Goal: Task Accomplishment & Management: Use online tool/utility

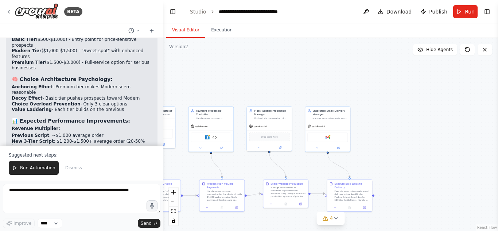
scroll to position [4109, 0]
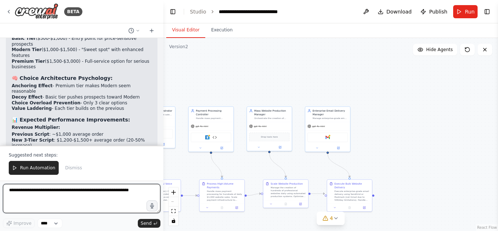
click at [101, 191] on textarea at bounding box center [81, 198] width 157 height 29
paste textarea "**********"
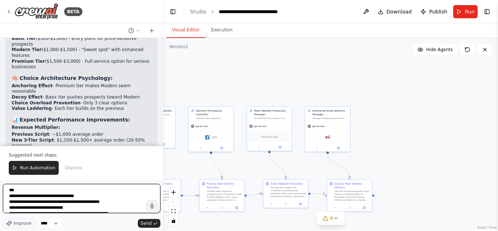
scroll to position [2446, 0]
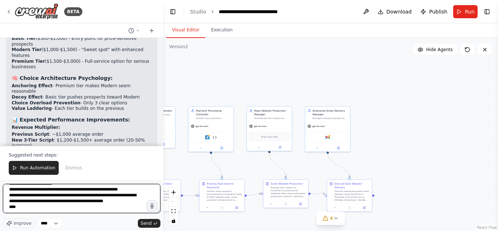
type textarea "**********"
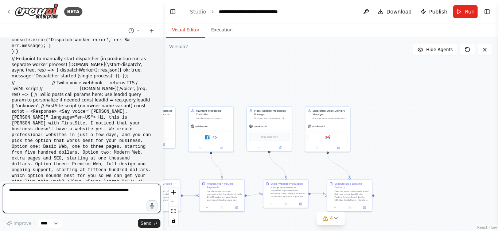
scroll to position [8467, 0]
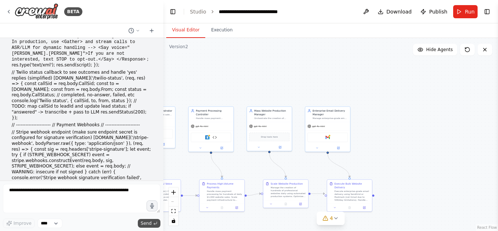
click at [150, 222] on span "Send" at bounding box center [146, 223] width 11 height 6
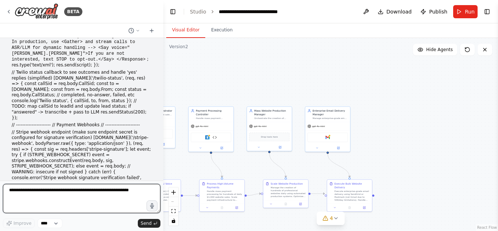
click at [107, 191] on textarea at bounding box center [81, 198] width 157 height 29
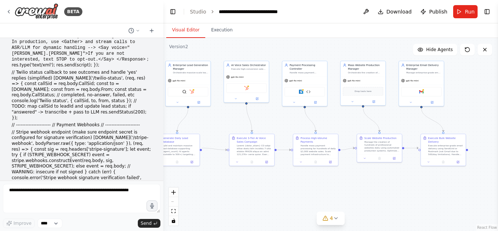
drag, startPoint x: 385, startPoint y: 120, endPoint x: 471, endPoint y: 83, distance: 93.7
click at [471, 83] on div ".deletable-edge-delete-btn { width: 20px; height: 20px; border: 0px solid #ffff…" at bounding box center [330, 134] width 334 height 193
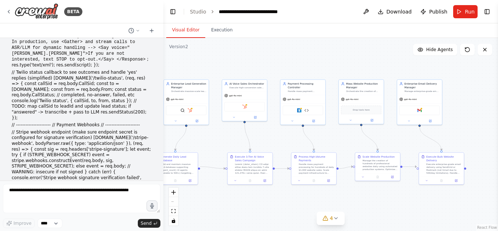
drag, startPoint x: 250, startPoint y: 213, endPoint x: 247, endPoint y: 231, distance: 18.0
click at [247, 230] on html "BETA The AI system will automatically search and find small businesses without …" at bounding box center [249, 115] width 498 height 231
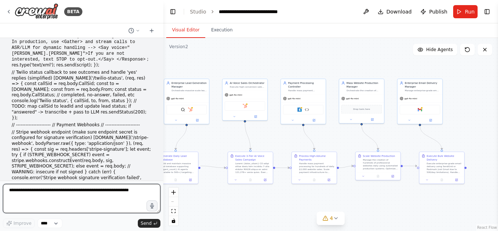
click at [112, 195] on textarea at bounding box center [81, 198] width 157 height 29
paste textarea "**********"
type textarea "**********"
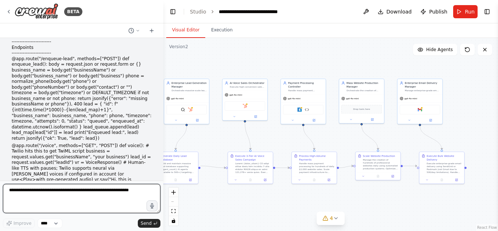
scroll to position [9841, 0]
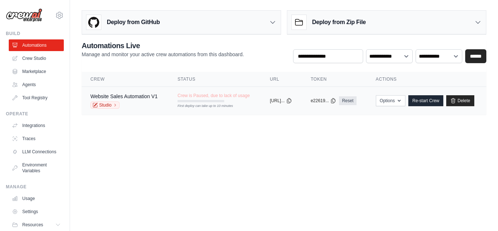
click at [192, 102] on td "Crew is Paused, due to lack of usage First deploy can take up to 10 minutes" at bounding box center [215, 97] width 92 height 21
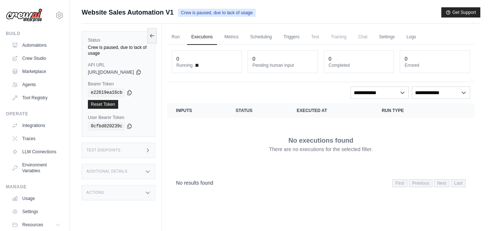
click at [105, 97] on div "copied" at bounding box center [99, 99] width 16 height 9
click at [112, 100] on link "Reset Token" at bounding box center [103, 104] width 30 height 9
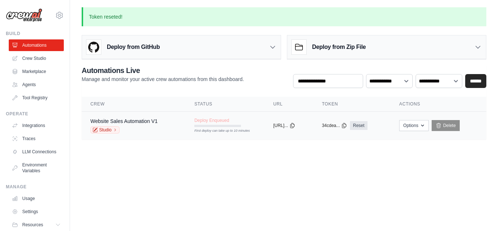
click at [275, 122] on div "copied" at bounding box center [281, 122] width 16 height 9
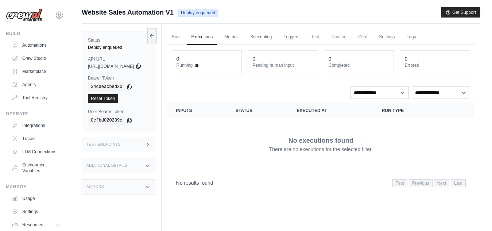
click at [141, 65] on icon at bounding box center [139, 66] width 6 height 6
click at [184, 38] on link "Run" at bounding box center [175, 37] width 17 height 15
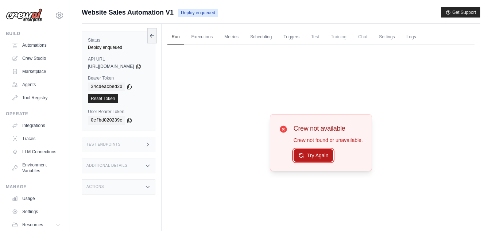
click at [325, 155] on button "Try Again" at bounding box center [313, 155] width 40 height 12
click at [27, 83] on link "Agents" at bounding box center [36, 85] width 55 height 12
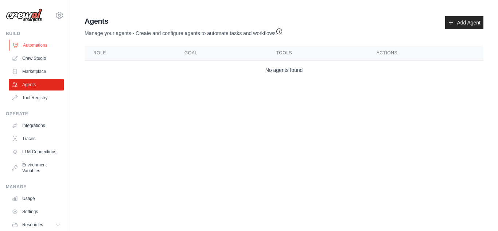
click at [38, 43] on link "Automations" at bounding box center [36, 45] width 55 height 12
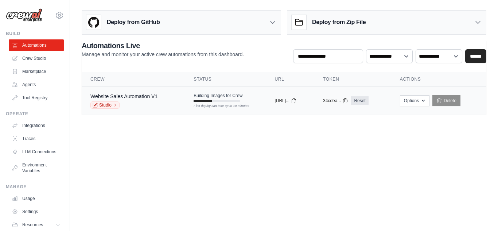
click at [206, 99] on div "Building Images for Crew First deploy can take up to 10 minutes" at bounding box center [217, 97] width 49 height 9
click at [421, 101] on button "Options" at bounding box center [415, 100] width 30 height 11
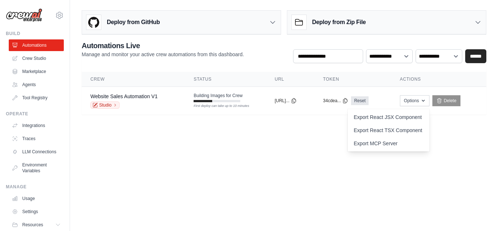
click at [306, 132] on body "usjnejrrkdjdje9789@gmail.com Settings Build Automations Crew Studio" at bounding box center [249, 115] width 498 height 231
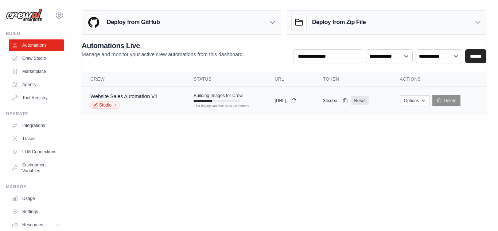
click at [117, 101] on div "Website Sales Automation V1 Studio" at bounding box center [123, 101] width 67 height 16
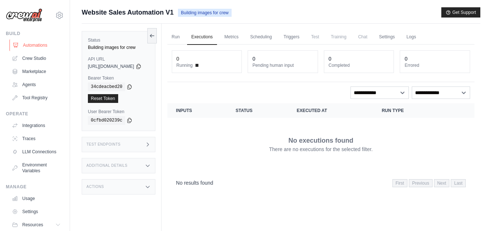
click at [35, 43] on link "Automations" at bounding box center [36, 45] width 55 height 12
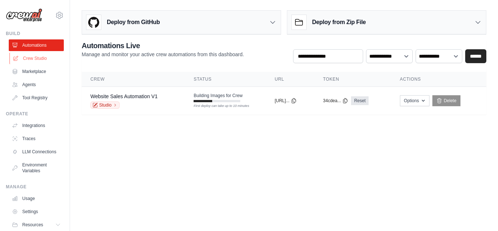
click at [35, 54] on link "Crew Studio" at bounding box center [36, 58] width 55 height 12
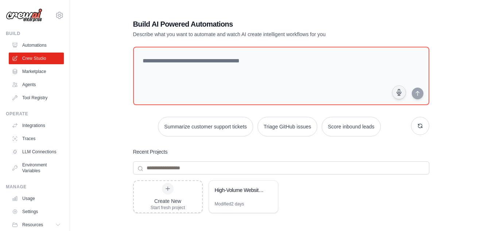
click at [38, 72] on link "Marketplace" at bounding box center [36, 72] width 55 height 12
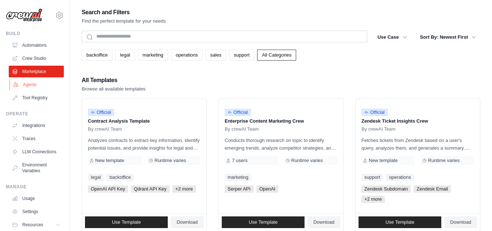
click at [36, 85] on link "Agents" at bounding box center [36, 85] width 55 height 12
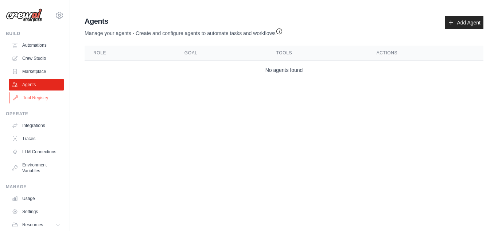
click at [37, 100] on link "Tool Registry" at bounding box center [36, 98] width 55 height 12
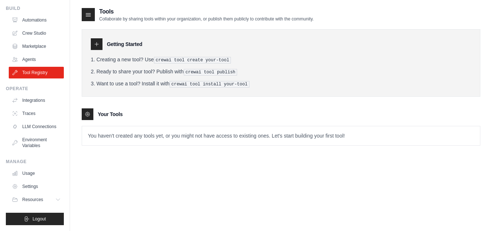
scroll to position [31, 0]
click at [33, 170] on link "Usage" at bounding box center [36, 173] width 55 height 12
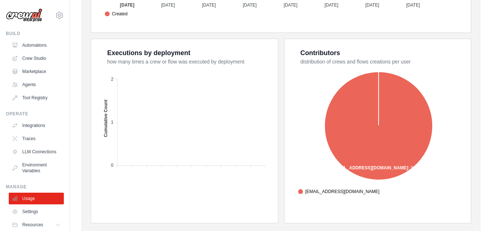
scroll to position [278, 0]
click at [356, 190] on span "[EMAIL_ADDRESS][DOMAIN_NAME]" at bounding box center [338, 191] width 81 height 7
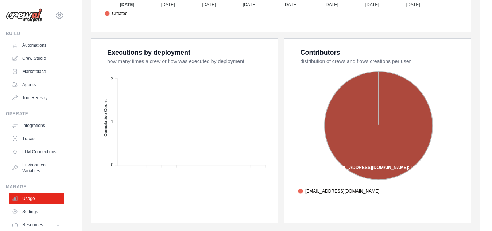
click at [356, 190] on span "[EMAIL_ADDRESS][DOMAIN_NAME]" at bounding box center [338, 191] width 81 height 7
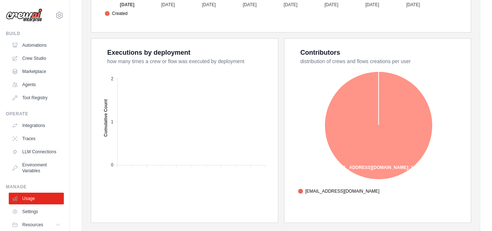
click at [356, 190] on span "[EMAIL_ADDRESS][DOMAIN_NAME]" at bounding box center [338, 191] width 81 height 7
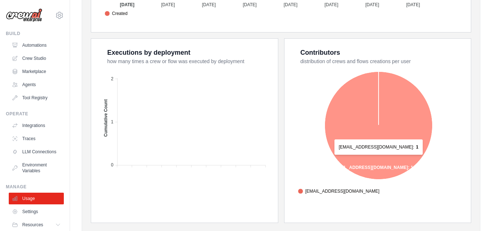
click at [372, 158] on icon at bounding box center [378, 125] width 108 height 108
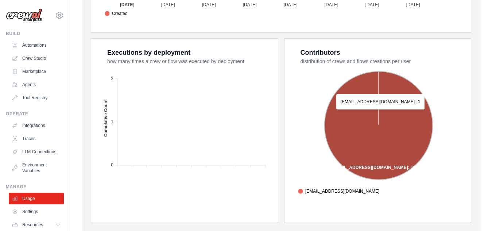
click at [373, 113] on icon at bounding box center [378, 125] width 108 height 108
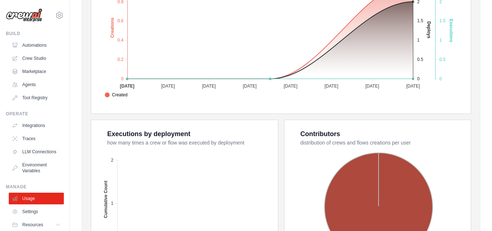
scroll to position [298, 0]
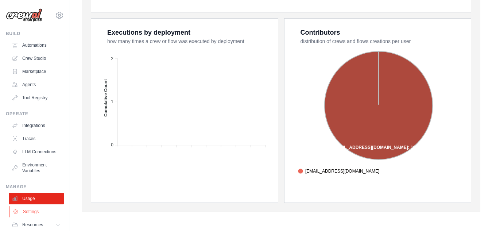
click at [39, 217] on link "Settings" at bounding box center [36, 212] width 55 height 12
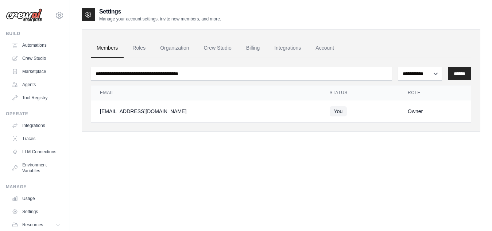
click at [242, 115] on td "usjnejrrkdjdje9789@gmail.com" at bounding box center [206, 111] width 230 height 22
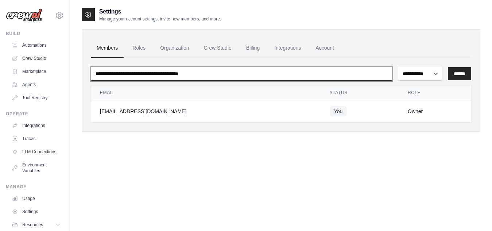
click at [268, 76] on input "email" at bounding box center [241, 74] width 301 height 14
paste input "**********"
type input "**********"
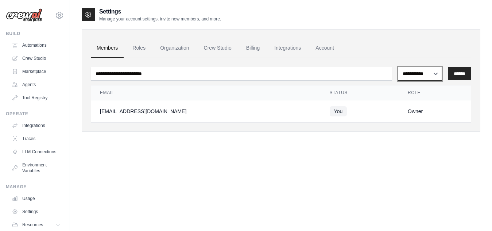
click at [431, 74] on select "**********" at bounding box center [420, 74] width 44 height 14
select select "******"
click at [398, 67] on select "**********" at bounding box center [420, 74] width 44 height 14
click at [453, 72] on input "******" at bounding box center [458, 73] width 23 height 13
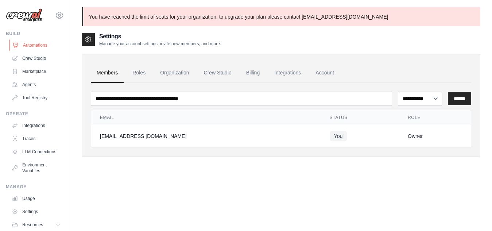
click at [24, 46] on link "Automations" at bounding box center [36, 45] width 55 height 12
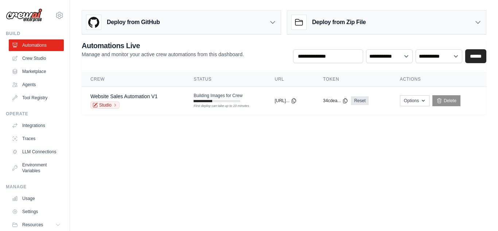
click at [377, 11] on div "Deploy from Zip File" at bounding box center [386, 23] width 199 height 24
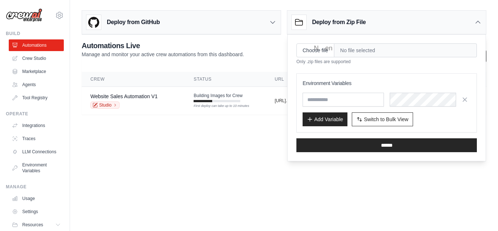
click at [266, 84] on th "URL" at bounding box center [290, 79] width 48 height 15
click at [238, 18] on div "Deploy from GitHub" at bounding box center [181, 23] width 199 height 24
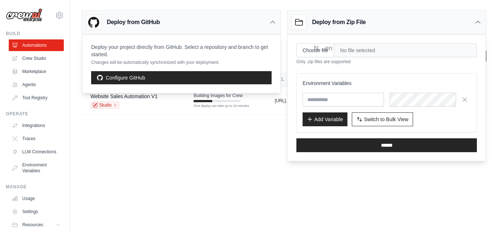
click at [457, 19] on div "Deploy from Zip File" at bounding box center [386, 23] width 199 height 24
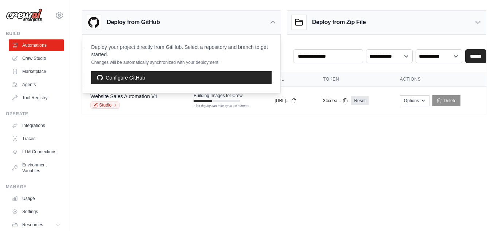
click at [269, 22] on icon at bounding box center [272, 22] width 7 height 7
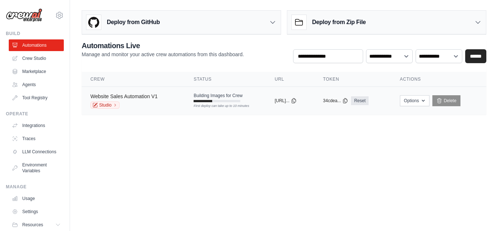
click at [148, 96] on link "Website Sales Automation V1" at bounding box center [123, 96] width 67 height 6
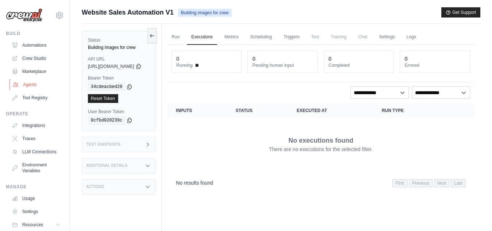
click at [29, 82] on link "Agents" at bounding box center [36, 85] width 55 height 12
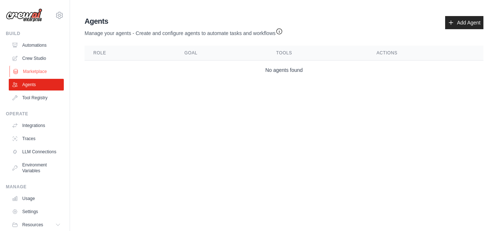
click at [33, 74] on link "Marketplace" at bounding box center [36, 72] width 55 height 12
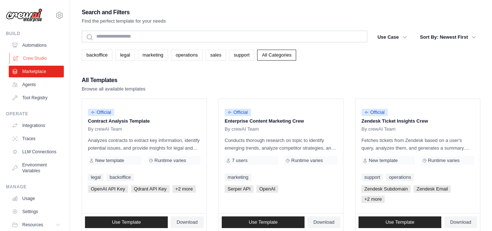
click at [34, 60] on link "Crew Studio" at bounding box center [36, 58] width 55 height 12
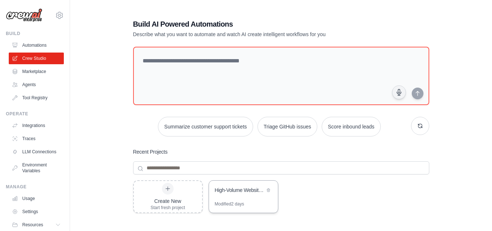
click at [227, 204] on div "Modified 2 days" at bounding box center [230, 204] width 30 height 6
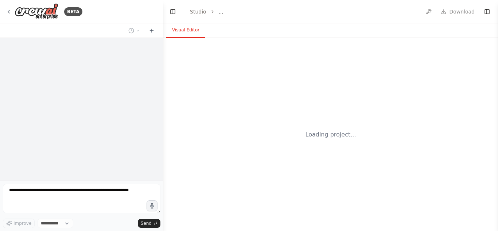
select select "****"
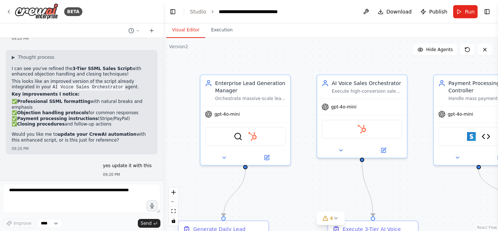
scroll to position [7027, 0]
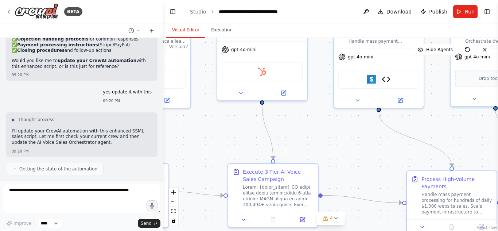
drag, startPoint x: 306, startPoint y: 56, endPoint x: 204, endPoint y: -2, distance: 117.1
click at [204, 0] on html "BETA The AI system will automatically search and find small businesses without …" at bounding box center [249, 115] width 498 height 231
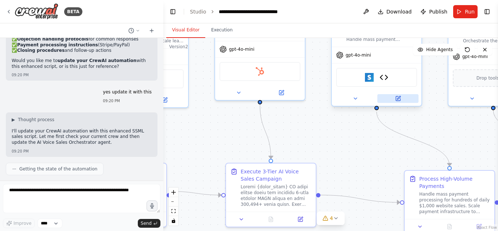
click at [394, 101] on button at bounding box center [397, 98] width 41 height 9
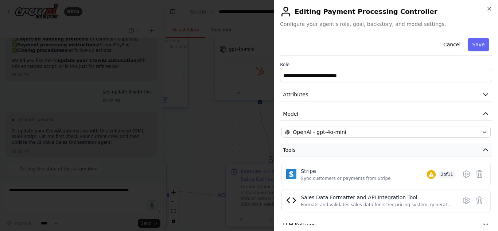
scroll to position [51, 0]
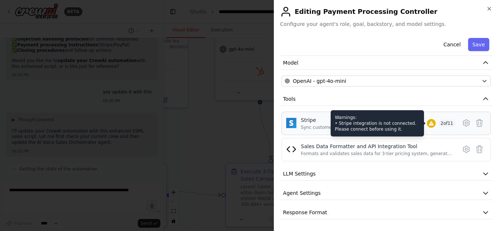
click at [428, 123] on icon at bounding box center [431, 123] width 6 height 6
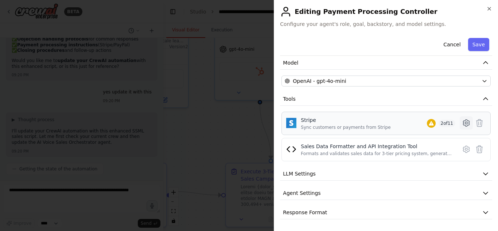
click at [465, 122] on icon at bounding box center [466, 123] width 2 height 2
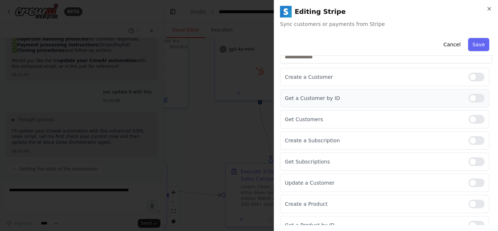
scroll to position [0, 0]
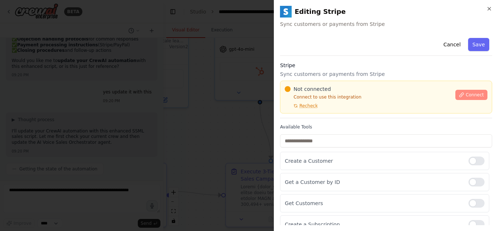
click at [466, 94] on span "Connect" at bounding box center [474, 95] width 18 height 6
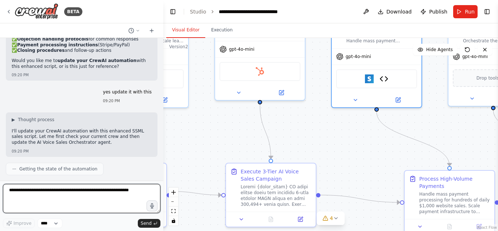
click at [61, 196] on textarea at bounding box center [81, 198] width 157 height 29
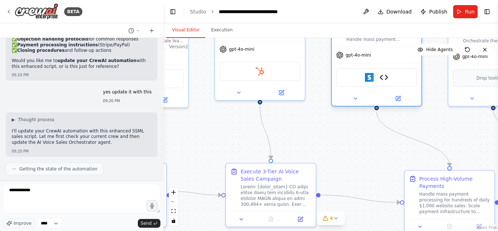
click at [377, 83] on div "Stripe Sales Data Formatter and API Integration Tool" at bounding box center [376, 77] width 81 height 19
click at [389, 81] on div "Stripe Sales Data Formatter and API Integration Tool" at bounding box center [376, 77] width 81 height 19
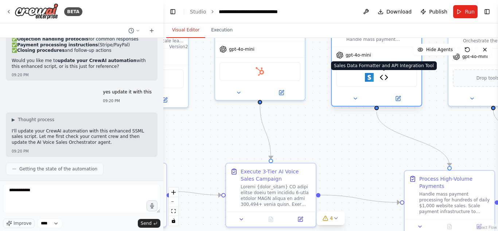
click at [386, 78] on img at bounding box center [383, 77] width 9 height 9
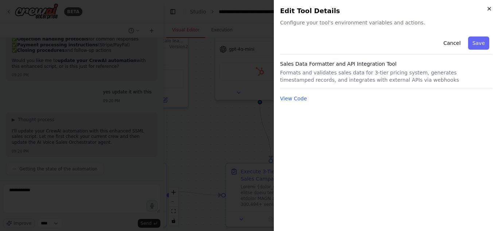
click at [489, 11] on icon "button" at bounding box center [489, 9] width 6 height 6
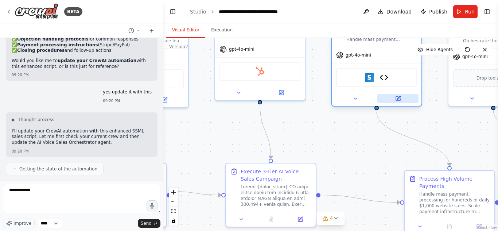
click at [394, 98] on button at bounding box center [397, 98] width 41 height 9
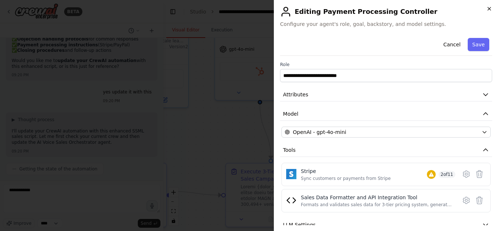
click at [492, 7] on icon "button" at bounding box center [489, 9] width 6 height 6
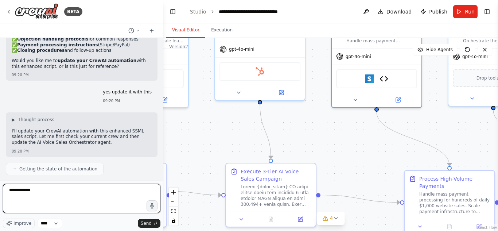
click at [55, 200] on textarea "**********" at bounding box center [81, 198] width 157 height 29
type textarea "**********"
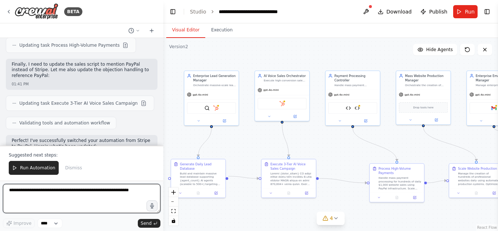
scroll to position [8075, 0]
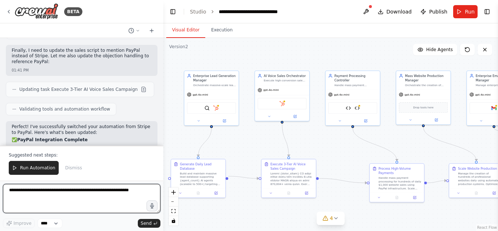
paste textarea "**********"
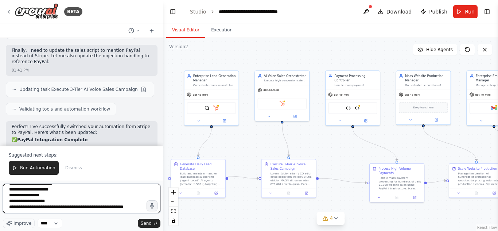
scroll to position [2583, 0]
type textarea "**********"
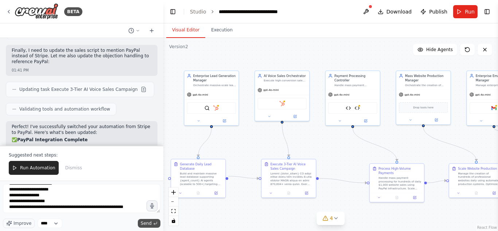
click at [148, 221] on span "Send" at bounding box center [146, 223] width 11 height 6
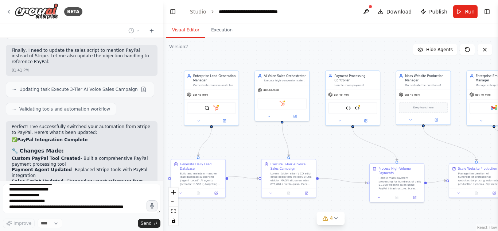
scroll to position [9473, 0]
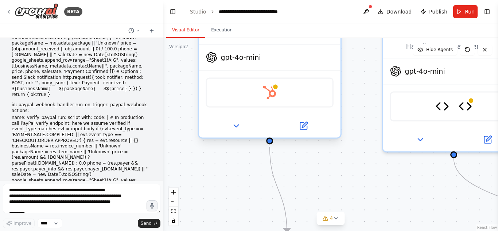
click at [301, 137] on div "AI Voice Sales Orchestrator Execute high-conversion sales calls using the advan…" at bounding box center [269, 72] width 144 height 132
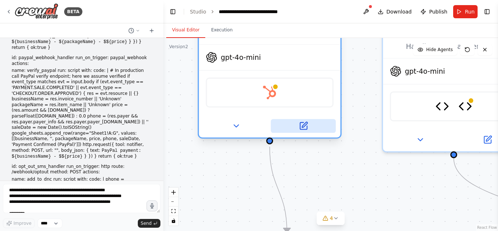
click at [304, 124] on icon at bounding box center [304, 124] width 5 height 5
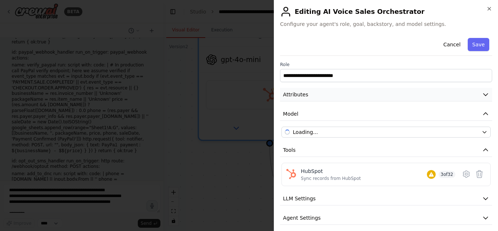
scroll to position [9751, 0]
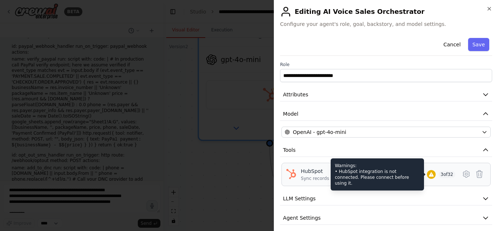
click at [414, 172] on div "Warnings: • HubSpot integration is not connected. Please connect before using i…" at bounding box center [376, 174] width 93 height 32
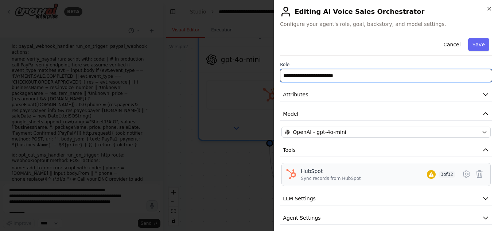
click at [384, 77] on input "**********" at bounding box center [386, 75] width 212 height 13
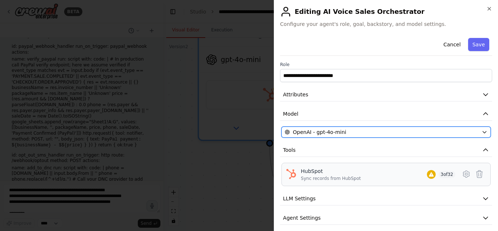
click at [406, 131] on div "OpenAI - gpt-4o-mini" at bounding box center [382, 131] width 194 height 7
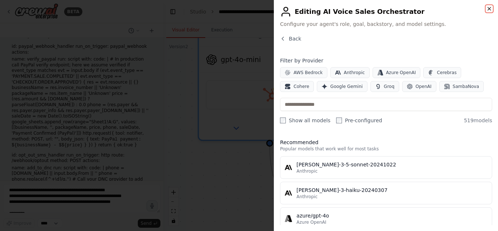
click at [489, 8] on icon "button" at bounding box center [489, 8] width 3 height 3
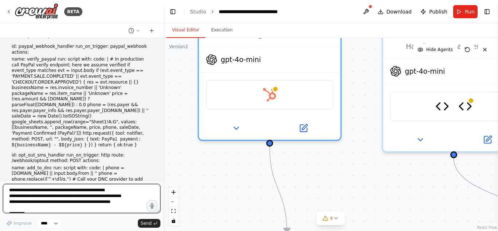
click at [72, 196] on textarea at bounding box center [81, 198] width 157 height 29
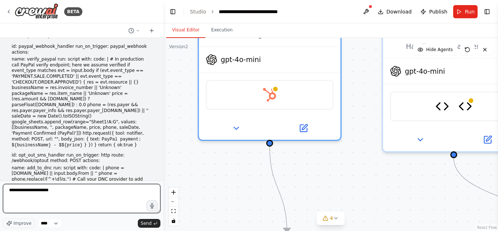
type textarea "**********"
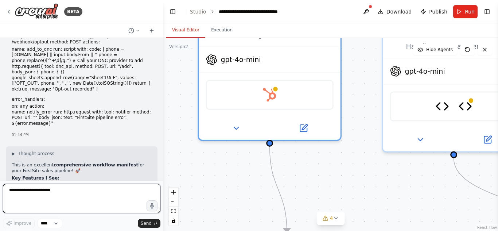
scroll to position [9870, 0]
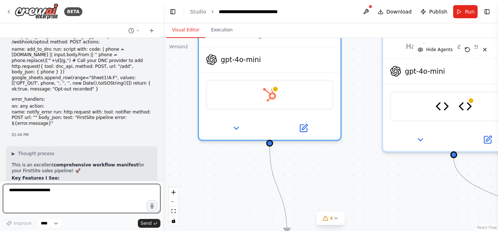
click at [67, 189] on textarea "**********" at bounding box center [81, 198] width 157 height 29
type textarea "**********"
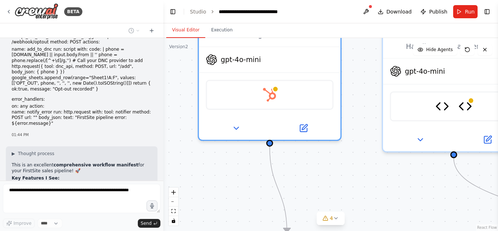
scroll to position [9914, 0]
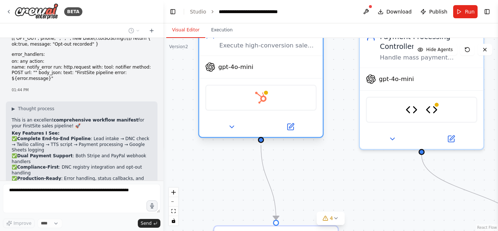
click at [201, 133] on div at bounding box center [261, 127] width 124 height 20
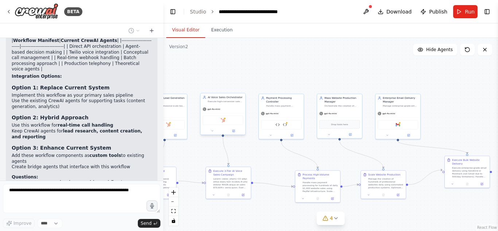
scroll to position [10088, 0]
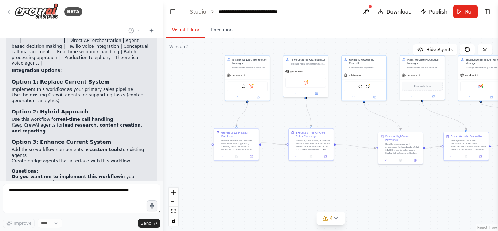
drag, startPoint x: 278, startPoint y: 156, endPoint x: 366, endPoint y: 116, distance: 96.4
click at [366, 116] on div ".deletable-edge-delete-btn { width: 20px; height: 20px; border: 0px solid #ffff…" at bounding box center [330, 134] width 334 height 193
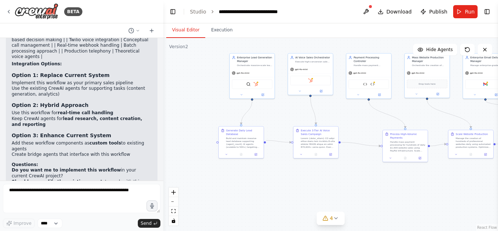
drag, startPoint x: 309, startPoint y: 188, endPoint x: 302, endPoint y: 187, distance: 7.0
click at [302, 187] on div ".deletable-edge-delete-btn { width: 20px; height: 20px; border: 0px solid #ffff…" at bounding box center [330, 134] width 334 height 193
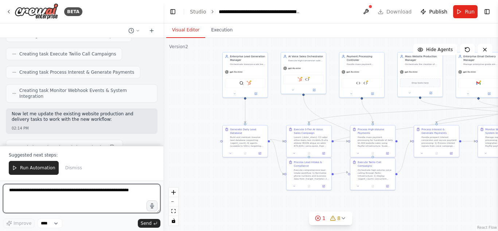
scroll to position [11211, 0]
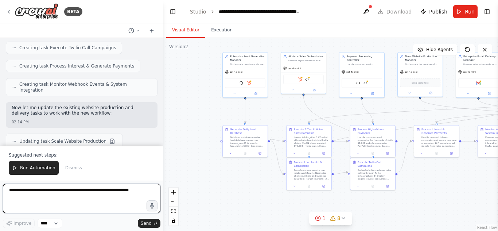
paste textarea "**********"
type textarea "**********"
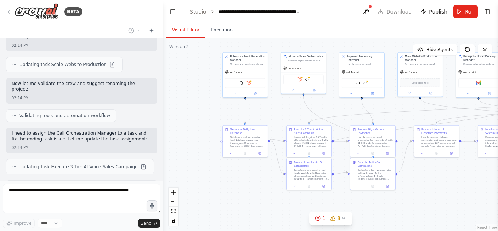
scroll to position [11390, 0]
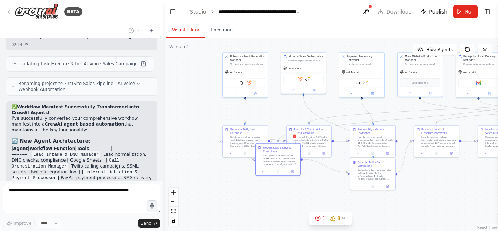
drag, startPoint x: 289, startPoint y: 179, endPoint x: 241, endPoint y: 163, distance: 50.0
click at [241, 163] on div ".deletable-edge-delete-btn { width: 20px; height: 20px; border: 0px solid #ffff…" at bounding box center [330, 134] width 334 height 193
click at [329, 204] on div ".deletable-edge-delete-btn { width: 20px; height: 20px; border: 0px solid #ffff…" at bounding box center [330, 134] width 334 height 193
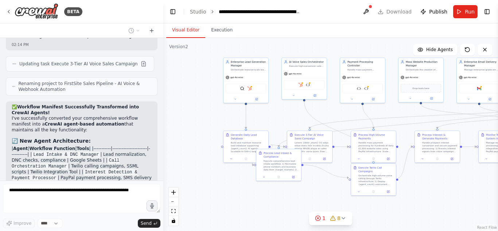
drag, startPoint x: 287, startPoint y: 191, endPoint x: 288, endPoint y: 198, distance: 7.0
click at [288, 198] on div ".deletable-edge-delete-btn { width: 20px; height: 20px; border: 0px solid #ffff…" at bounding box center [330, 134] width 334 height 193
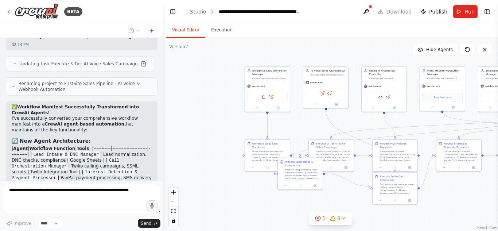
drag, startPoint x: 304, startPoint y: 187, endPoint x: 325, endPoint y: 184, distance: 21.3
click at [325, 184] on div ".deletable-edge-delete-btn { width: 20px; height: 20px; border: 0px solid #ffff…" at bounding box center [330, 134] width 334 height 193
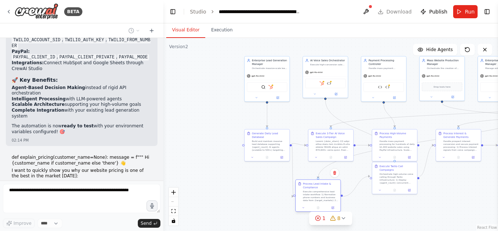
drag, startPoint x: 300, startPoint y: 160, endPoint x: 321, endPoint y: 192, distance: 38.5
click at [321, 192] on div "Execute comprehensive lead intake workflow: 1) Normalize phone numbers and busi…" at bounding box center [320, 196] width 35 height 12
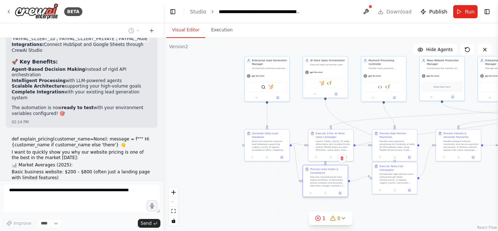
scroll to position [11707, 0]
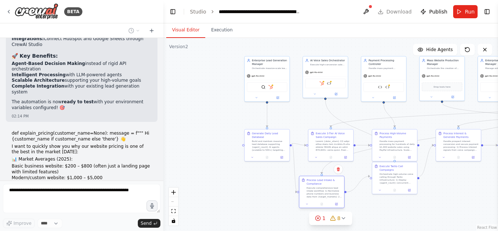
drag, startPoint x: 290, startPoint y: 167, endPoint x: 317, endPoint y: 199, distance: 41.9
click at [317, 199] on div "Process Lead Intake & Compliance Execute comprehensive lead intake workflow: 1)…" at bounding box center [321, 188] width 45 height 24
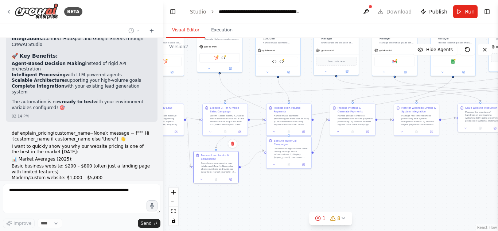
drag, startPoint x: 450, startPoint y: 181, endPoint x: 345, endPoint y: 155, distance: 108.7
click at [345, 155] on div ".deletable-edge-delete-btn { width: 20px; height: 20px; border: 0px solid #ffff…" at bounding box center [330, 134] width 334 height 193
click at [173, 195] on button "zoom in" at bounding box center [173, 191] width 9 height 9
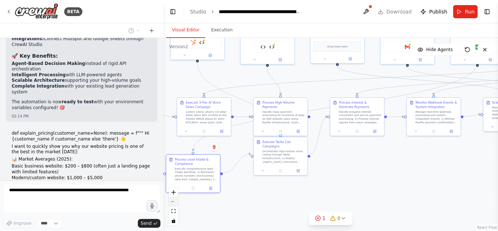
click at [173, 206] on button "zoom out" at bounding box center [173, 201] width 9 height 9
click at [173, 206] on div "React Flow controls" at bounding box center [173, 206] width 9 height 38
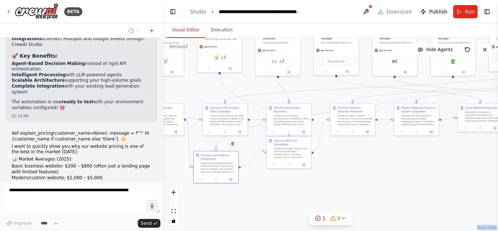
click at [173, 206] on div "React Flow controls" at bounding box center [173, 206] width 9 height 38
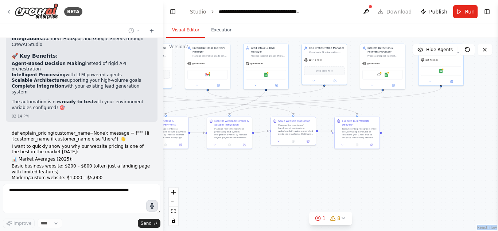
click at [154, 205] on div "BETA The AI system will automatically search and find small businesses without …" at bounding box center [249, 115] width 498 height 231
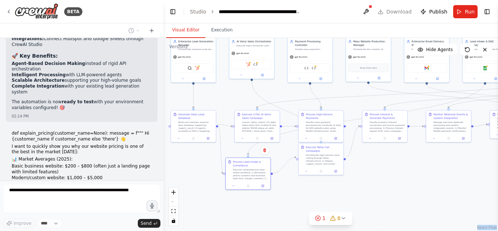
click at [373, 198] on div ".deletable-edge-delete-btn { width: 20px; height: 20px; border: 0px solid #ffff…" at bounding box center [330, 134] width 334 height 193
click at [368, 16] on button at bounding box center [366, 11] width 12 height 13
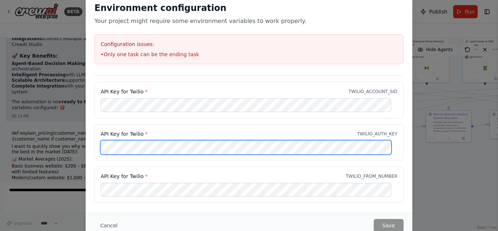
scroll to position [0, 0]
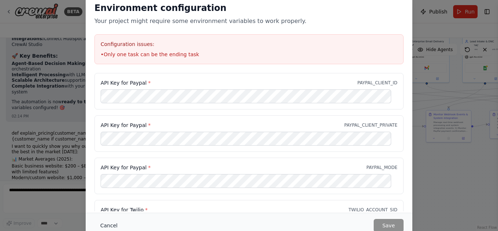
click at [114, 228] on button "Cancel" at bounding box center [108, 225] width 29 height 13
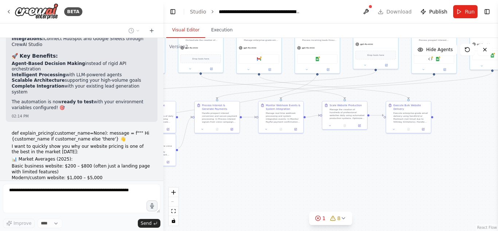
drag, startPoint x: 427, startPoint y: 192, endPoint x: 254, endPoint y: 183, distance: 174.0
click at [254, 183] on div ".deletable-edge-delete-btn { width: 20px; height: 20px; border: 0px solid #ffff…" at bounding box center [330, 134] width 334 height 193
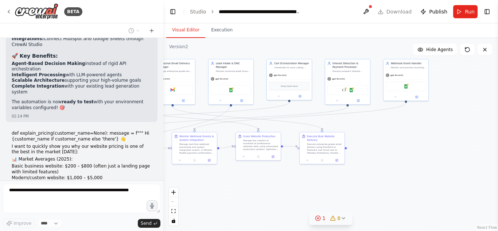
drag, startPoint x: 419, startPoint y: 181, endPoint x: 340, endPoint y: 212, distance: 84.9
click at [340, 212] on div "Version 2 Show Tools Hide Agents .deletable-edge-delete-btn { width: 20px; heig…" at bounding box center [330, 134] width 334 height 193
click at [444, 50] on span "Hide Agents" at bounding box center [439, 50] width 27 height 6
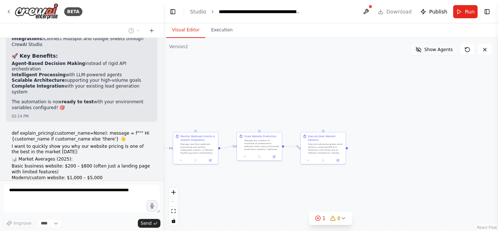
click at [444, 50] on span "Show Agents" at bounding box center [438, 50] width 28 height 6
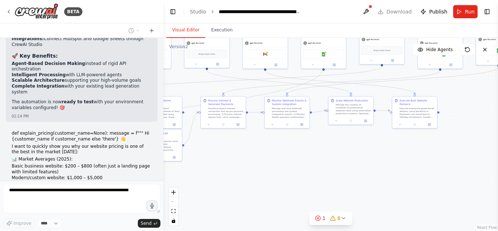
drag, startPoint x: 402, startPoint y: 152, endPoint x: 492, endPoint y: 116, distance: 97.2
click at [492, 116] on div ".deletable-edge-delete-btn { width: 20px; height: 20px; border: 0px solid #ffff…" at bounding box center [330, 134] width 334 height 193
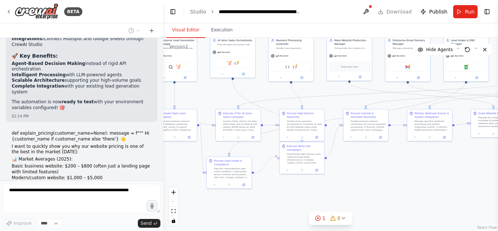
drag, startPoint x: 367, startPoint y: 157, endPoint x: 492, endPoint y: 164, distance: 124.5
click at [492, 164] on div ".deletable-edge-delete-btn { width: 20px; height: 20px; border: 0px solid #ffff…" at bounding box center [330, 134] width 334 height 193
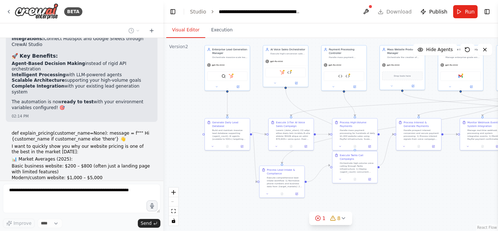
drag, startPoint x: 398, startPoint y: 174, endPoint x: 449, endPoint y: 182, distance: 50.9
click at [449, 182] on div ".deletable-edge-delete-btn { width: 20px; height: 20px; border: 0px solid #ffff…" at bounding box center [330, 134] width 334 height 193
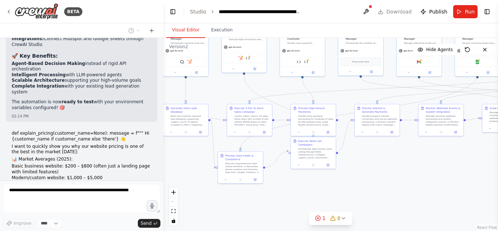
drag, startPoint x: 398, startPoint y: 181, endPoint x: 356, endPoint y: 168, distance: 43.8
click at [356, 168] on div ".deletable-edge-delete-btn { width: 20px; height: 20px; border: 0px solid #ffff…" at bounding box center [330, 134] width 334 height 193
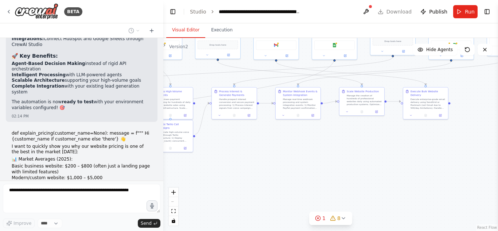
drag, startPoint x: 473, startPoint y: 199, endPoint x: 330, endPoint y: 183, distance: 143.7
click at [330, 183] on div ".deletable-edge-delete-btn { width: 20px; height: 20px; border: 0px solid #ffff…" at bounding box center [330, 134] width 334 height 193
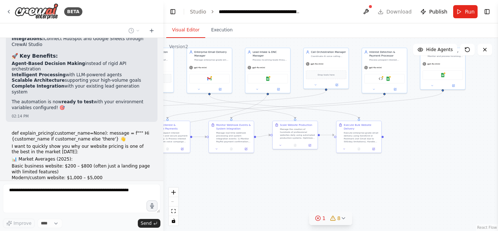
drag, startPoint x: 395, startPoint y: 179, endPoint x: 331, endPoint y: 213, distance: 72.4
click at [331, 213] on div "Version 2 Show Tools Hide Agents .deletable-edge-delete-btn { width: 20px; heig…" at bounding box center [330, 134] width 334 height 193
drag, startPoint x: 363, startPoint y: 133, endPoint x: 298, endPoint y: 182, distance: 80.8
click at [298, 182] on div "Execute enterprise-grade email delivery using SendGrid or Postmark (not Gmail d…" at bounding box center [295, 187] width 35 height 12
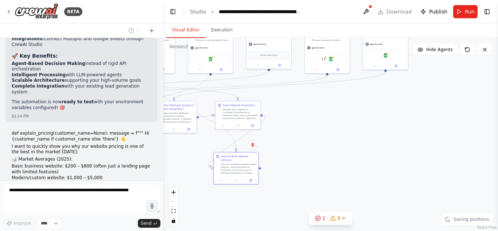
drag, startPoint x: 390, startPoint y: 169, endPoint x: 333, endPoint y: 150, distance: 59.8
click at [333, 150] on div ".deletable-edge-delete-btn { width: 20px; height: 20px; border: 0px solid #ffff…" at bounding box center [330, 134] width 334 height 193
drag, startPoint x: 383, startPoint y: 55, endPoint x: 312, endPoint y: 122, distance: 97.4
click at [312, 122] on div "Google Sheets" at bounding box center [317, 120] width 40 height 9
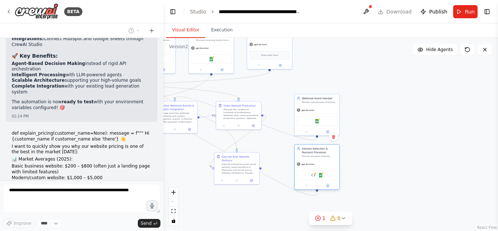
drag, startPoint x: 327, startPoint y: 47, endPoint x: 319, endPoint y: 170, distance: 122.7
click at [319, 170] on div "gpt-4o-mini PayPal Payment Processing Tool Google Sheets" at bounding box center [316, 175] width 45 height 30
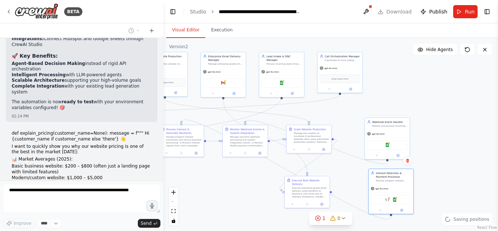
scroll to position [11755, 0]
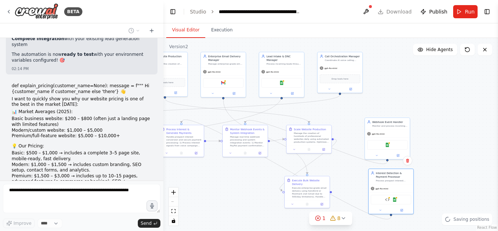
drag, startPoint x: 391, startPoint y: 129, endPoint x: 462, endPoint y: 153, distance: 74.6
click at [462, 153] on div ".deletable-edge-delete-btn { width: 20px; height: 20px; border: 0px solid #ffff…" at bounding box center [330, 134] width 334 height 193
drag, startPoint x: 342, startPoint y: 65, endPoint x: 348, endPoint y: 67, distance: 5.9
click at [348, 67] on div "gpt-4o-mini" at bounding box center [343, 67] width 45 height 8
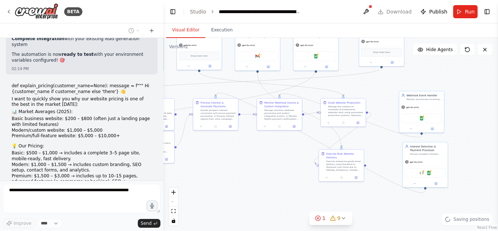
drag, startPoint x: 463, startPoint y: 149, endPoint x: 497, endPoint y: 123, distance: 43.1
click at [497, 123] on div "BETA The AI system will automatically search and find small businesses without …" at bounding box center [249, 115] width 498 height 231
drag, startPoint x: 496, startPoint y: 146, endPoint x: 412, endPoint y: 153, distance: 84.8
click at [412, 153] on div "BETA The AI system will automatically search and find small businesses without …" at bounding box center [249, 115] width 498 height 231
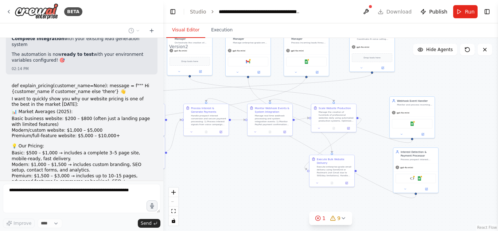
drag, startPoint x: 480, startPoint y: 184, endPoint x: 469, endPoint y: 192, distance: 13.3
click at [469, 192] on div ".deletable-edge-delete-btn { width: 20px; height: 20px; border: 0px solid #ffff…" at bounding box center [330, 134] width 334 height 193
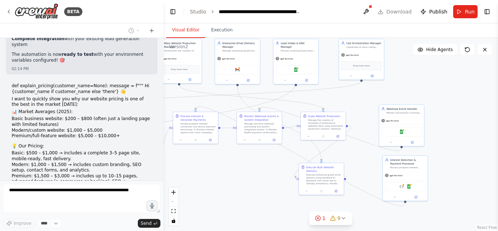
click at [469, 192] on div ".deletable-edge-delete-btn { width: 20px; height: 20px; border: 0px solid #ffff…" at bounding box center [330, 134] width 334 height 193
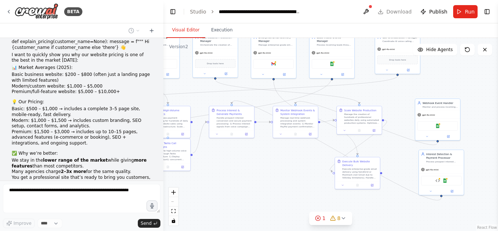
drag, startPoint x: 461, startPoint y: 194, endPoint x: 497, endPoint y: 188, distance: 36.5
click at [497, 188] on div "BETA The AI system will automatically search and find small businesses without …" at bounding box center [249, 115] width 498 height 231
click at [242, 194] on div ".deletable-edge-delete-btn { width: 20px; height: 20px; border: 0px solid #ffff…" at bounding box center [330, 134] width 334 height 193
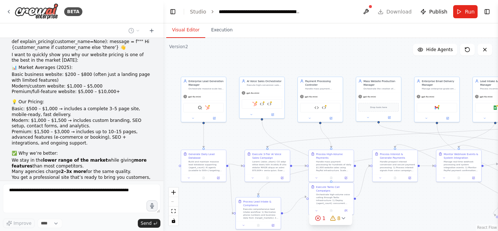
drag, startPoint x: 250, startPoint y: 178, endPoint x: 423, endPoint y: 222, distance: 179.0
click at [423, 222] on div ".deletable-edge-delete-btn { width: 20px; height: 20px; border: 0px solid #ffff…" at bounding box center [330, 134] width 334 height 193
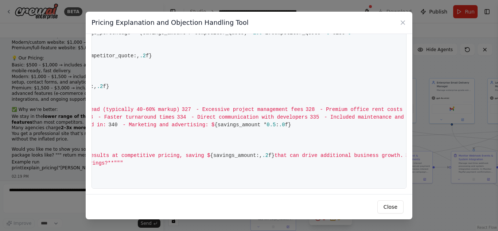
scroll to position [11848, 0]
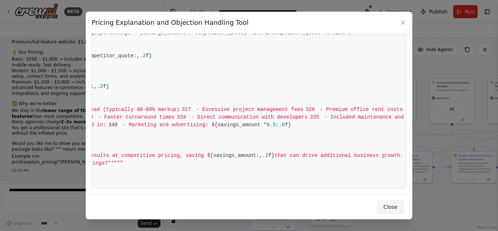
click at [395, 210] on button "Close" at bounding box center [390, 206] width 26 height 13
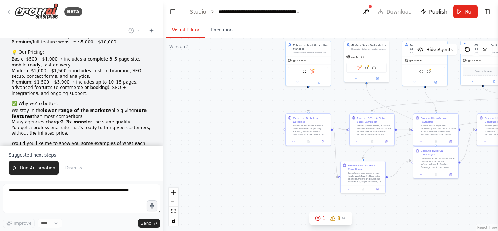
drag, startPoint x: 466, startPoint y: 188, endPoint x: 497, endPoint y: 174, distance: 33.8
click at [497, 174] on div "BETA The AI system will automatically search and find small businesses without …" at bounding box center [249, 115] width 498 height 231
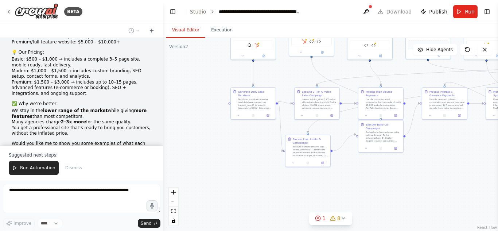
drag, startPoint x: 270, startPoint y: 175, endPoint x: 216, endPoint y: 148, distance: 60.0
click at [216, 148] on div ".deletable-edge-delete-btn { width: 20px; height: 20px; border: 0px solid #ffff…" at bounding box center [330, 134] width 334 height 193
click at [319, 223] on button "1 8" at bounding box center [330, 217] width 43 height 13
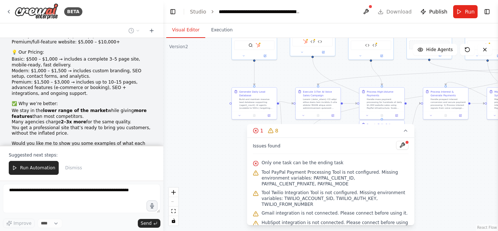
click at [321, 160] on span "Only one task can be the ending task" at bounding box center [303, 163] width 82 height 6
click at [405, 142] on div at bounding box center [407, 142] width 4 height 4
click at [396, 148] on button at bounding box center [402, 145] width 12 height 9
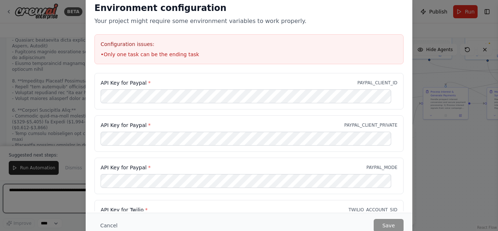
scroll to position [118, 0]
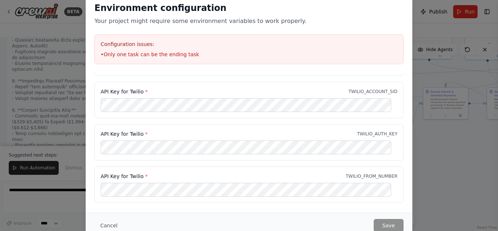
click at [145, 177] on span "*" at bounding box center [146, 176] width 3 height 6
click at [111, 223] on button "Cancel" at bounding box center [108, 225] width 29 height 13
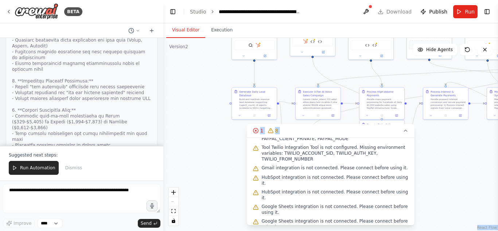
scroll to position [58, 0]
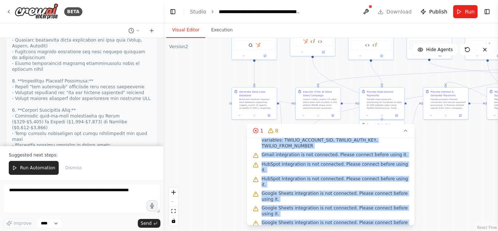
drag, startPoint x: 260, startPoint y: 161, endPoint x: 408, endPoint y: 220, distance: 159.5
click at [408, 220] on div "Issues found Only one task can be the ending task Tool PayPal Payment Processin…" at bounding box center [330, 180] width 167 height 87
copy div "Only one task can be the ending task Tool PayPal Payment Processing Tool is not…"
click at [403, 125] on button "1 8" at bounding box center [330, 130] width 167 height 13
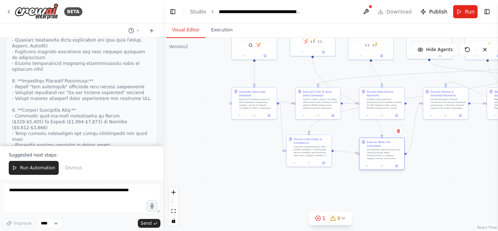
drag, startPoint x: 386, startPoint y: 144, endPoint x: 384, endPoint y: 159, distance: 15.4
click at [384, 159] on div "Execute Twilio Call Campaigns Orchestrate high-volume voice calling through Twi…" at bounding box center [382, 153] width 46 height 32
click at [409, 179] on div ".deletable-edge-delete-btn { width: 20px; height: 20px; border: 0px solid #ffff…" at bounding box center [330, 134] width 334 height 193
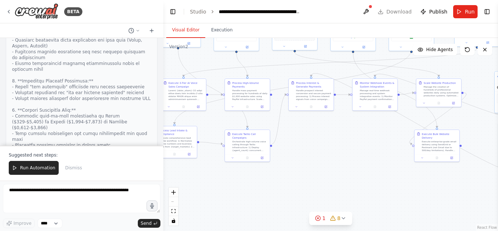
drag, startPoint x: 434, startPoint y: 177, endPoint x: 301, endPoint y: 168, distance: 133.7
click at [301, 168] on div ".deletable-edge-delete-btn { width: 20px; height: 20px; border: 0px solid #ffff…" at bounding box center [330, 134] width 334 height 193
click at [361, 114] on div ".deletable-edge-delete-btn { width: 20px; height: 20px; border: 0px solid #ffff…" at bounding box center [330, 134] width 334 height 193
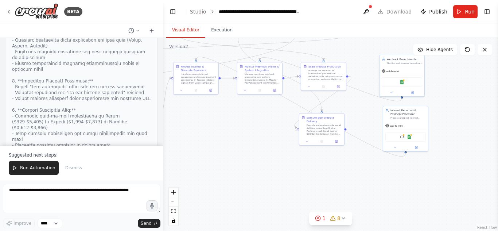
drag, startPoint x: 313, startPoint y: 166, endPoint x: 236, endPoint y: 150, distance: 78.5
click at [236, 150] on div ".deletable-edge-delete-btn { width: 20px; height: 20px; border: 0px solid #ffff…" at bounding box center [330, 134] width 334 height 193
click at [242, 138] on div ".deletable-edge-delete-btn { width: 20px; height: 20px; border: 0px solid #ffff…" at bounding box center [330, 134] width 334 height 193
drag, startPoint x: 313, startPoint y: 124, endPoint x: 183, endPoint y: 125, distance: 130.5
click at [183, 125] on div "Execute enterprise-grade email delivery using SendGrid or Postmark (not Gmail d…" at bounding box center [199, 129] width 35 height 12
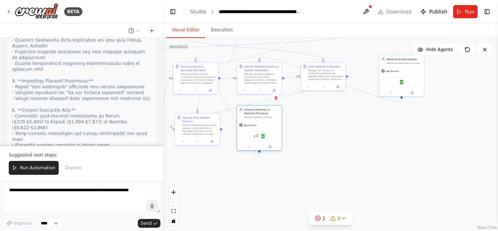
drag, startPoint x: 401, startPoint y: 126, endPoint x: 244, endPoint y: 126, distance: 157.4
click at [244, 126] on div "gpt-4o-mini" at bounding box center [247, 125] width 17 height 4
drag, startPoint x: 387, startPoint y: 79, endPoint x: 310, endPoint y: 133, distance: 93.5
click at [310, 133] on div "Google Sheets" at bounding box center [325, 132] width 40 height 9
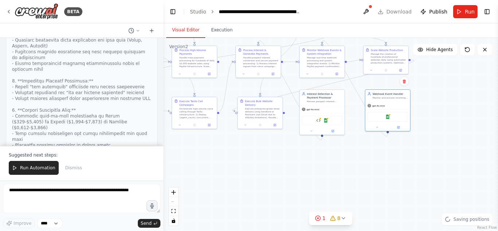
drag, startPoint x: 395, startPoint y: 131, endPoint x: 474, endPoint y: 114, distance: 81.3
click at [474, 114] on div ".deletable-edge-delete-btn { width: 20px; height: 20px; border: 0px solid #ffff…" at bounding box center [330, 134] width 334 height 193
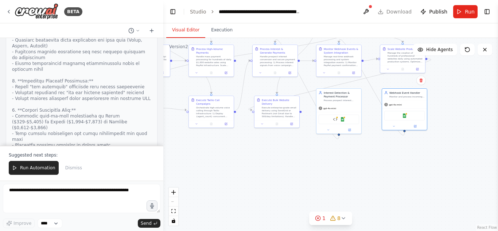
click at [173, 204] on div "React Flow controls" at bounding box center [173, 206] width 9 height 38
click at [173, 209] on icon "fit view" at bounding box center [173, 211] width 4 height 4
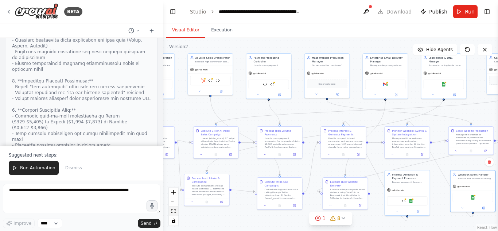
click at [173, 209] on icon "fit view" at bounding box center [173, 211] width 4 height 4
click at [174, 201] on div "React Flow controls" at bounding box center [173, 206] width 9 height 38
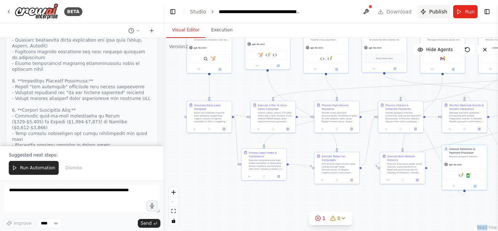
drag, startPoint x: 373, startPoint y: 43, endPoint x: 430, endPoint y: 18, distance: 62.6
click at [430, 18] on main "**********" at bounding box center [330, 115] width 334 height 231
drag, startPoint x: 213, startPoint y: 117, endPoint x: 207, endPoint y: 168, distance: 51.7
click at [207, 168] on div "Generate Daily Lead Database Build and maintain massive lead database supportin…" at bounding box center [202, 167] width 46 height 32
drag, startPoint x: 210, startPoint y: 61, endPoint x: 206, endPoint y: 118, distance: 57.0
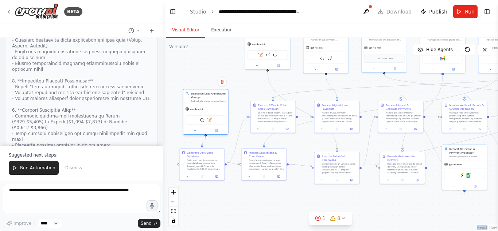
click at [206, 118] on div "gpt-4o-mini SerperDevTool HubSpot" at bounding box center [205, 120] width 45 height 30
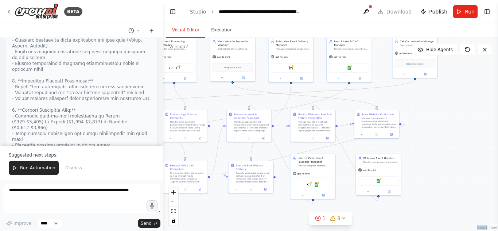
drag, startPoint x: 418, startPoint y: 203, endPoint x: 266, endPoint y: 212, distance: 151.9
click at [266, 212] on div ".deletable-edge-delete-btn { width: 20px; height: 20px; border: 0px solid #ffff…" at bounding box center [330, 134] width 334 height 193
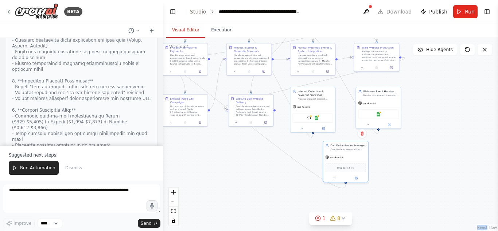
drag, startPoint x: 400, startPoint y: 58, endPoint x: 332, endPoint y: 162, distance: 123.9
click at [332, 162] on div "Drop tools here" at bounding box center [345, 167] width 45 height 13
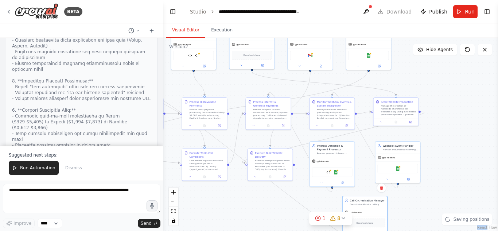
drag, startPoint x: 449, startPoint y: 121, endPoint x: 475, endPoint y: 169, distance: 54.5
click at [475, 169] on div ".deletable-edge-delete-btn { width: 20px; height: 20px; border: 0px solid #ffff…" at bounding box center [330, 134] width 334 height 193
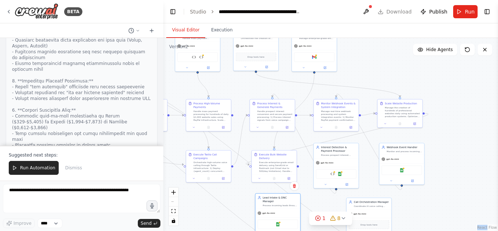
drag, startPoint x: 371, startPoint y: 45, endPoint x: 273, endPoint y: 216, distance: 197.3
click at [273, 217] on div "Google Sheets" at bounding box center [277, 224] width 45 height 14
click at [465, 158] on div ".deletable-edge-delete-btn { width: 20px; height: 20px; border: 0px solid #ffff…" at bounding box center [330, 134] width 334 height 193
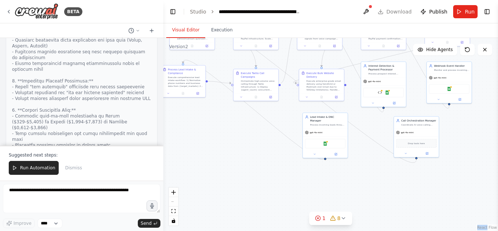
drag, startPoint x: 450, startPoint y: 168, endPoint x: 497, endPoint y: 83, distance: 96.9
click at [497, 83] on div "BETA The AI system will automatically search and find small businesses without …" at bounding box center [249, 115] width 498 height 231
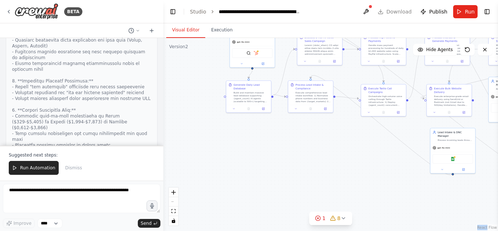
drag, startPoint x: 287, startPoint y: 169, endPoint x: 382, endPoint y: 178, distance: 95.6
click at [382, 178] on div ".deletable-edge-delete-btn { width: 20px; height: 20px; border: 0px solid #ffff…" at bounding box center [330, 134] width 334 height 193
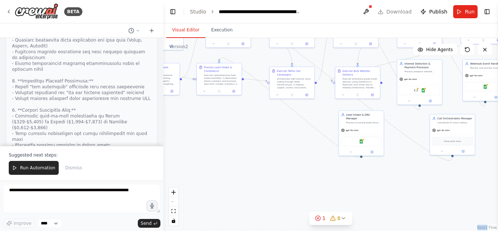
drag, startPoint x: 275, startPoint y: 178, endPoint x: 273, endPoint y: 144, distance: 33.6
click at [273, 144] on div ".deletable-edge-delete-btn { width: 20px; height: 20px; border: 0px solid #ffff…" at bounding box center [330, 134] width 334 height 193
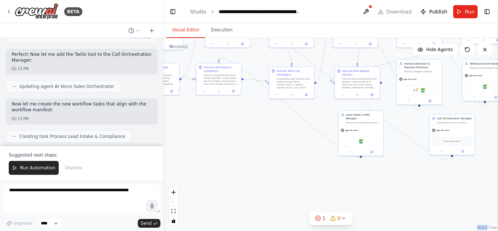
scroll to position [11042, 0]
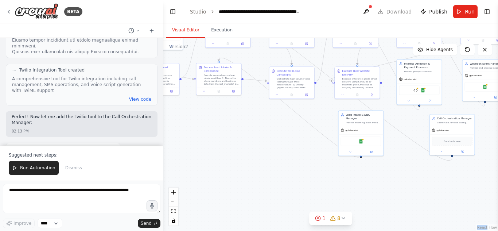
click at [162, 51] on div at bounding box center [161, 115] width 3 height 231
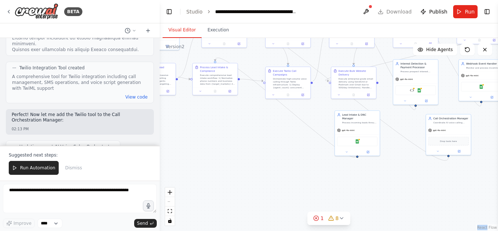
drag, startPoint x: 163, startPoint y: 51, endPoint x: 160, endPoint y: 54, distance: 4.7
click at [160, 54] on div "BETA The AI system will automatically search and find small businesses without …" at bounding box center [249, 115] width 498 height 231
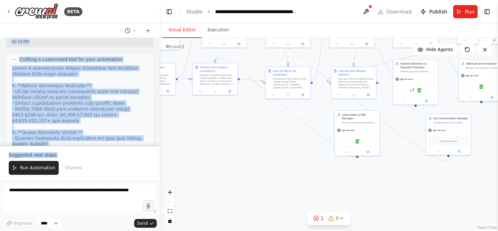
scroll to position [12356, 0]
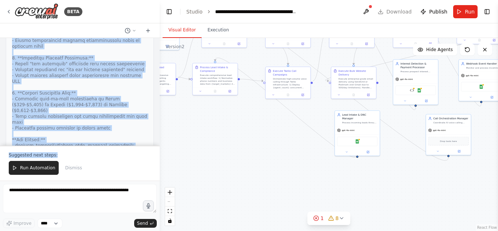
drag, startPoint x: 11, startPoint y: 64, endPoint x: 137, endPoint y: 129, distance: 142.1
click at [137, 129] on div "The AI system will automatically search and find small businesses without a web…" at bounding box center [80, 91] width 160 height 107
copy div "Perfect! I've created the High-Volume Website Sales Engine - a scalable archite…"
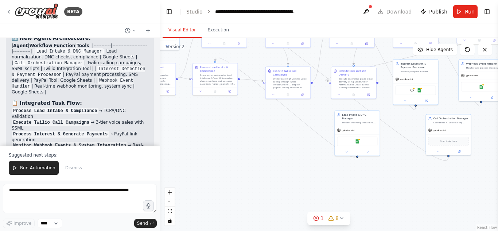
scroll to position [11616, 0]
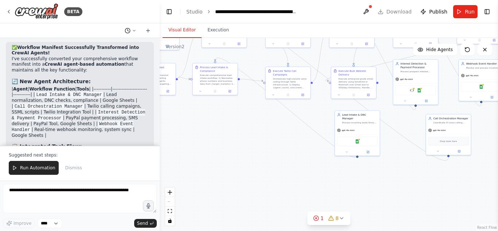
click at [132, 30] on icon at bounding box center [134, 30] width 4 height 4
click at [111, 47] on span "yes update it with this" at bounding box center [108, 46] width 66 height 6
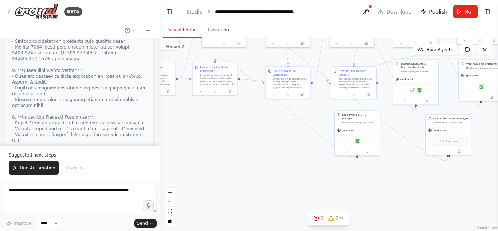
scroll to position [12356, 0]
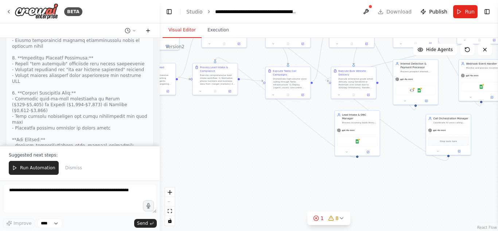
click at [148, 27] on button at bounding box center [148, 30] width 12 height 9
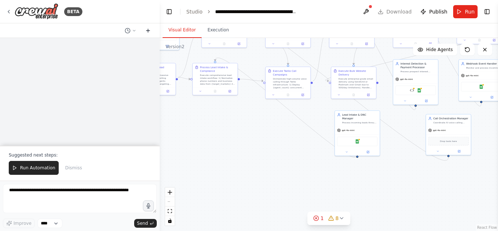
scroll to position [0, 0]
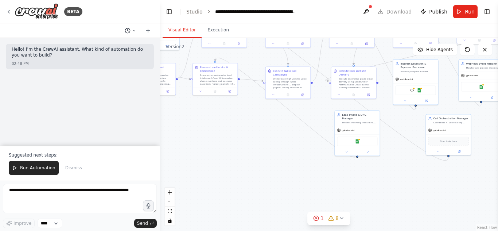
click at [129, 32] on icon at bounding box center [128, 31] width 6 height 6
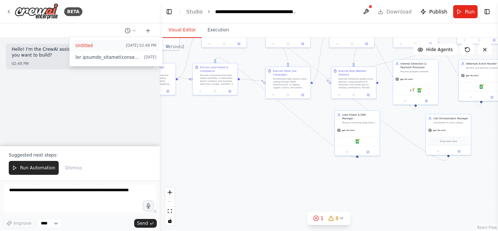
click at [110, 45] on span "Untitled" at bounding box center [98, 46] width 47 height 6
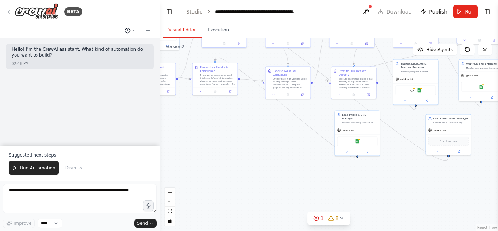
click at [130, 29] on icon at bounding box center [128, 31] width 6 height 6
click at [128, 56] on span at bounding box center [108, 57] width 66 height 6
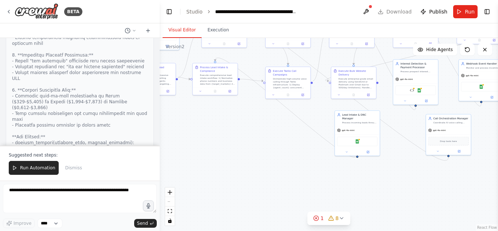
scroll to position [12356, 0]
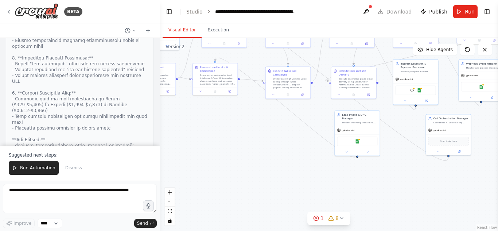
click at [401, 11] on header "**********" at bounding box center [329, 11] width 338 height 23
click at [489, 7] on button "Toggle Right Sidebar" at bounding box center [487, 12] width 10 height 10
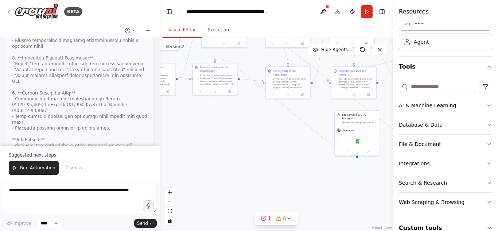
scroll to position [49, 0]
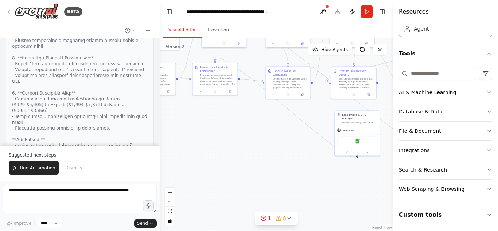
click at [471, 91] on button "AI & Machine Learning" at bounding box center [445, 92] width 93 height 19
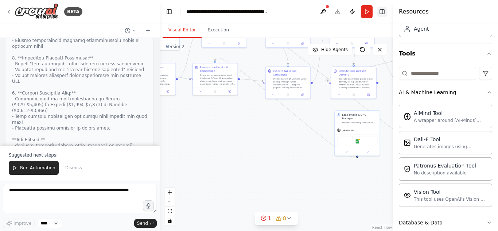
click at [380, 12] on button "Toggle Right Sidebar" at bounding box center [382, 12] width 10 height 10
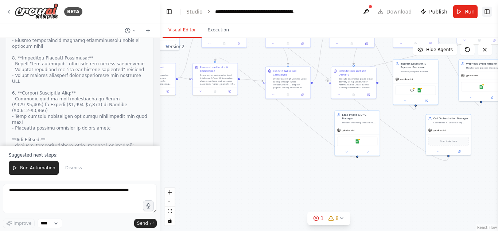
click at [490, 12] on button "Toggle Right Sidebar" at bounding box center [487, 12] width 10 height 10
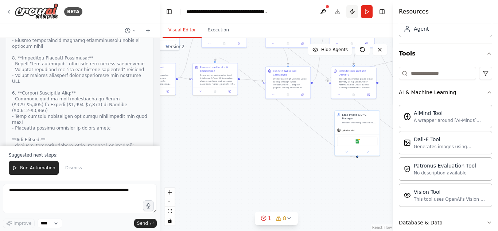
click at [349, 13] on button "Publish" at bounding box center [352, 11] width 12 height 13
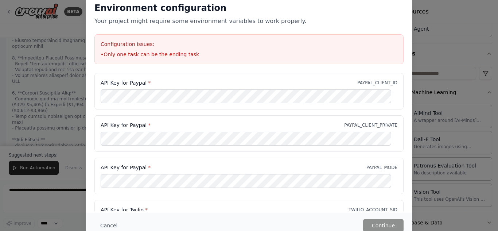
scroll to position [118, 0]
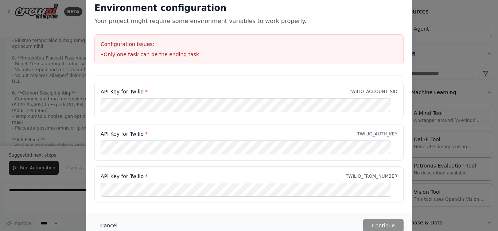
click at [103, 224] on button "Cancel" at bounding box center [108, 225] width 29 height 13
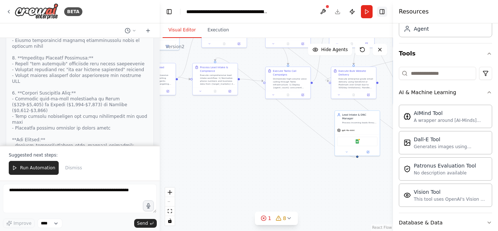
click at [384, 11] on button "Toggle Right Sidebar" at bounding box center [382, 12] width 10 height 10
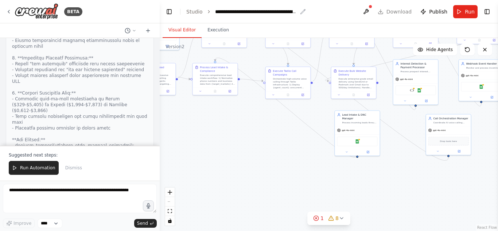
click at [263, 14] on div "**********" at bounding box center [256, 11] width 82 height 7
click at [198, 12] on link "Studio" at bounding box center [194, 12] width 16 height 6
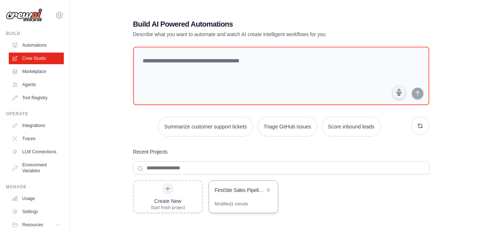
click at [239, 198] on div "FirstSite Sales Pipeline - AI Voice & Webhook Automation" at bounding box center [243, 190] width 69 height 20
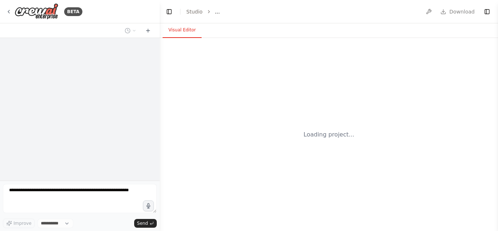
select select "****"
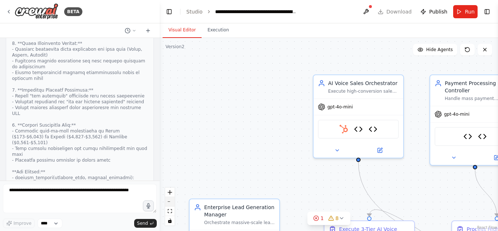
scroll to position [12321, 0]
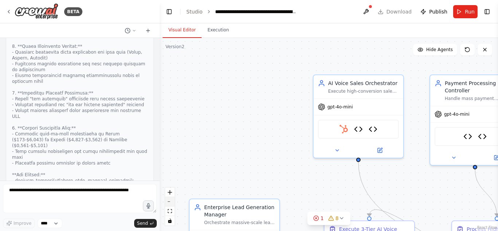
click at [171, 203] on button "zoom out" at bounding box center [169, 201] width 9 height 9
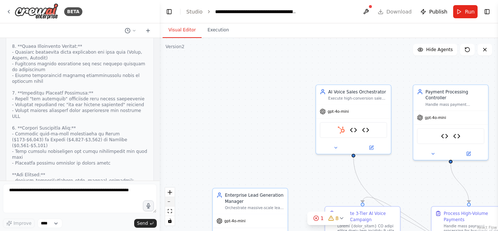
click at [171, 203] on button "zoom out" at bounding box center [169, 201] width 9 height 9
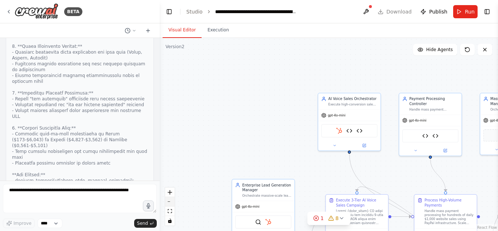
click at [171, 203] on button "zoom out" at bounding box center [169, 201] width 9 height 9
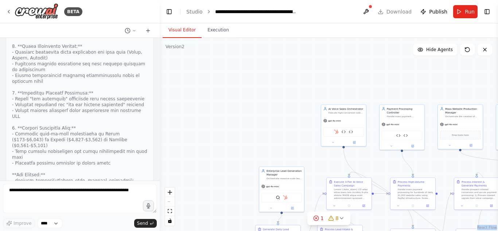
click at [171, 203] on div "React Flow controls" at bounding box center [169, 206] width 9 height 38
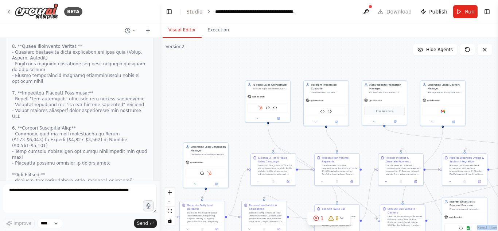
drag, startPoint x: 227, startPoint y: 167, endPoint x: 157, endPoint y: 149, distance: 72.4
click at [157, 149] on div "BETA The AI system will automatically search and find small businesses without …" at bounding box center [249, 115] width 498 height 231
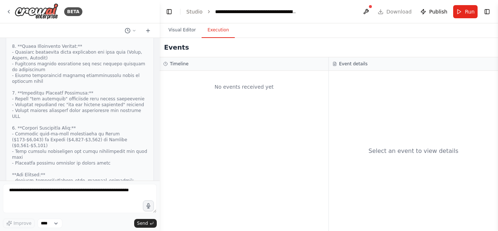
click at [212, 29] on button "Execution" at bounding box center [218, 30] width 33 height 15
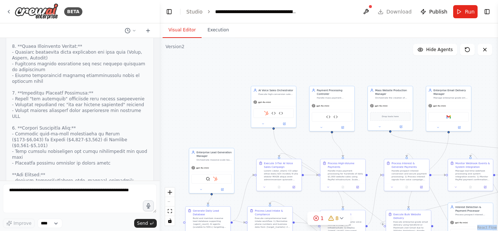
click at [187, 28] on button "Visual Editor" at bounding box center [182, 30] width 39 height 15
click at [44, 227] on select "****" at bounding box center [50, 222] width 25 height 9
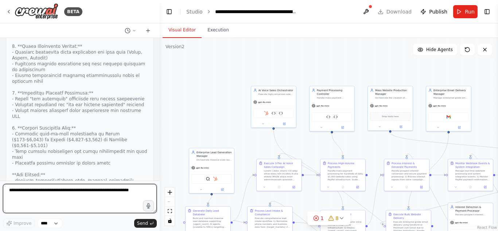
click at [95, 207] on textarea at bounding box center [80, 198] width 154 height 29
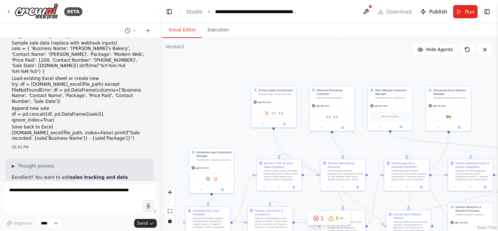
scroll to position [4470, 0]
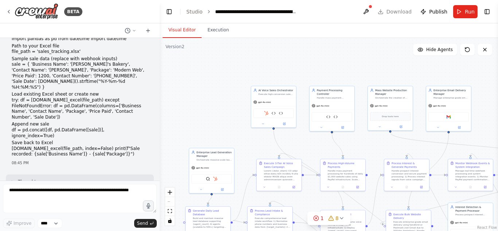
drag, startPoint x: 106, startPoint y: 161, endPoint x: 9, endPoint y: 51, distance: 146.4
click at [9, 51] on div "The AI system will automatically search and find small businesses without a web…" at bounding box center [80, 109] width 160 height 142
copy div "L ipsu dolo sitametcon ad eli se doeius tempor in utlabo e Dolor Magnaali Enim …"
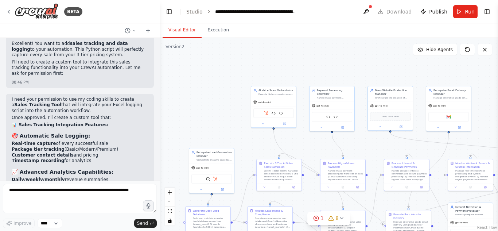
scroll to position [4620, 0]
